Goal: Task Accomplishment & Management: Manage account settings

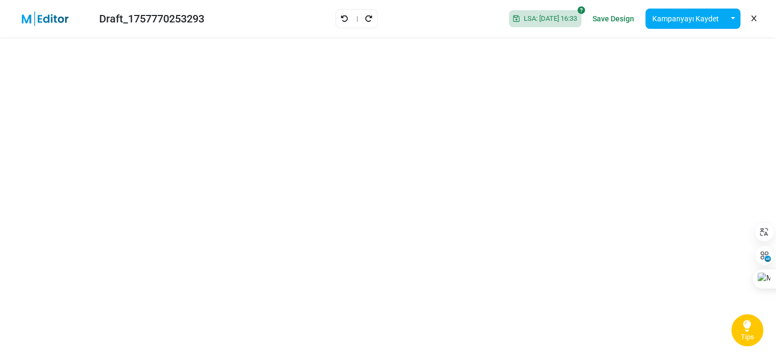
click at [610, 18] on link "Save Design" at bounding box center [613, 19] width 47 height 18
click at [38, 23] on img at bounding box center [51, 18] width 69 height 15
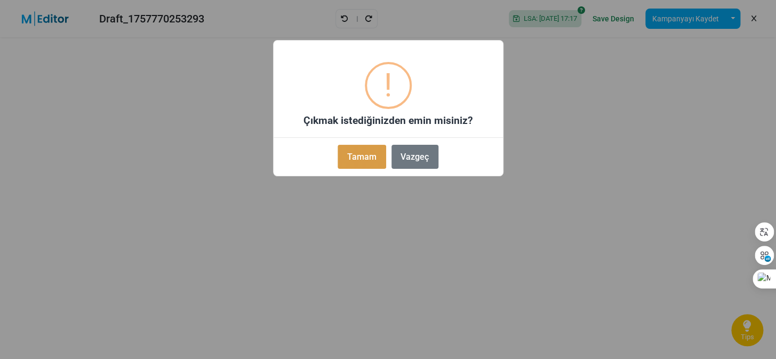
click at [359, 165] on button "Tamam" at bounding box center [362, 157] width 48 height 24
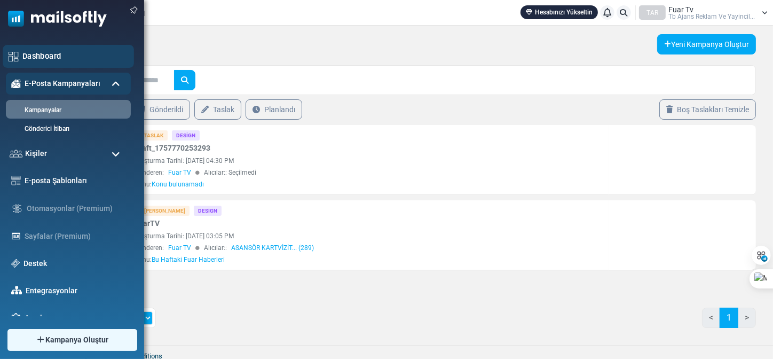
click at [31, 59] on link "Dashboard" at bounding box center [75, 56] width 106 height 12
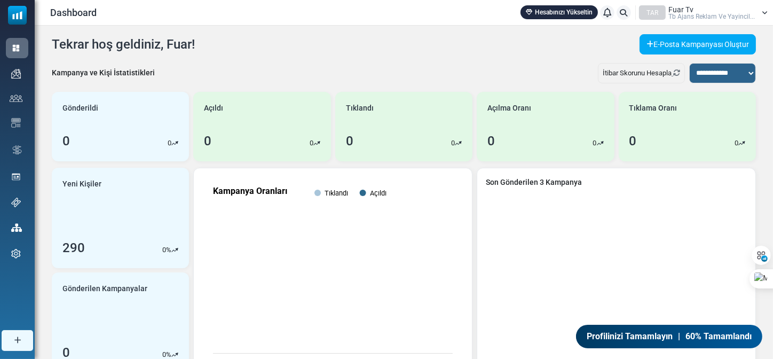
click at [559, 15] on link "Hesabınızı Yükseltin" at bounding box center [558, 12] width 77 height 14
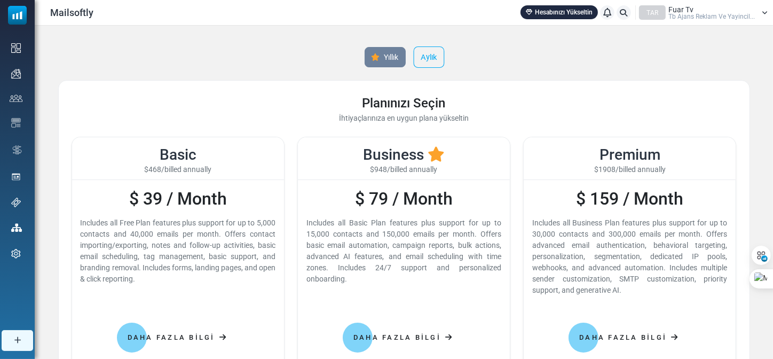
click at [443, 54] on link "Aylık" at bounding box center [428, 56] width 31 height 21
